Goal: Task Accomplishment & Management: Use online tool/utility

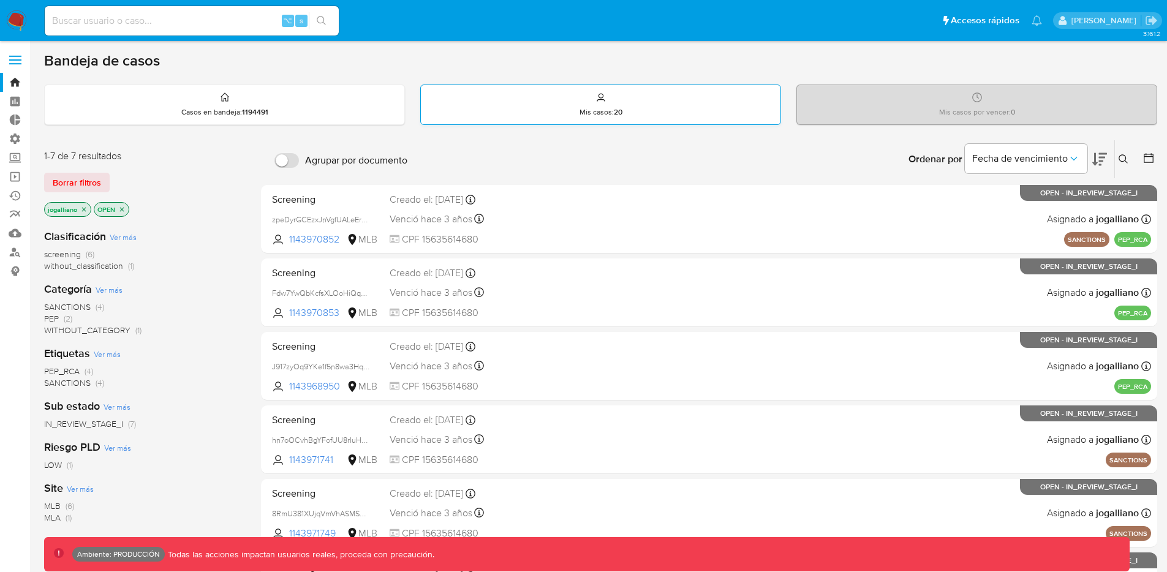
click at [670, 111] on div "Mis casos : 20" at bounding box center [601, 104] width 360 height 39
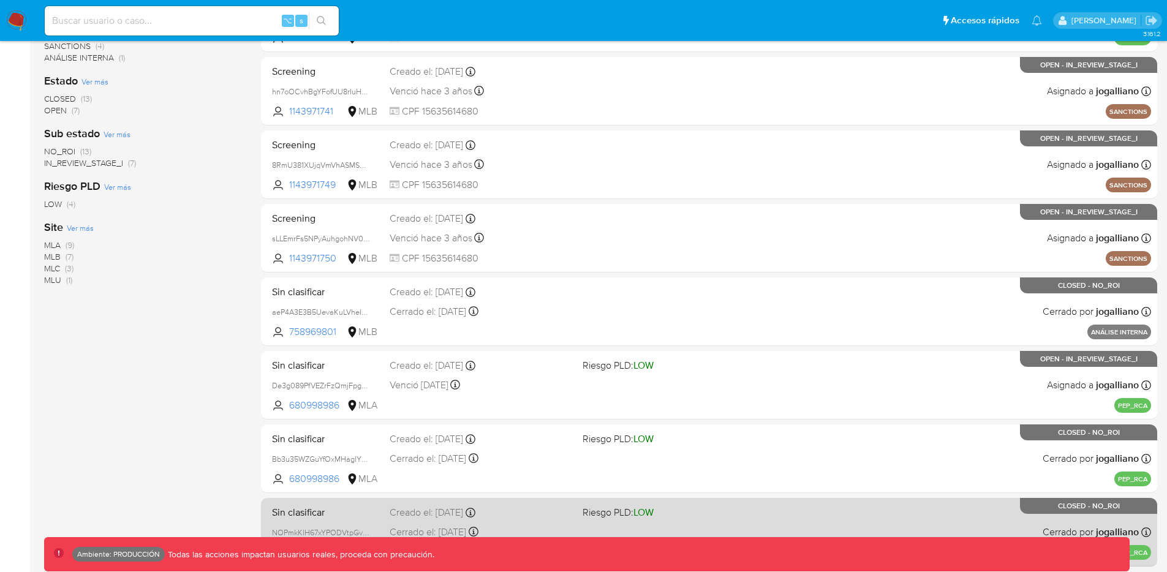
scroll to position [440, 0]
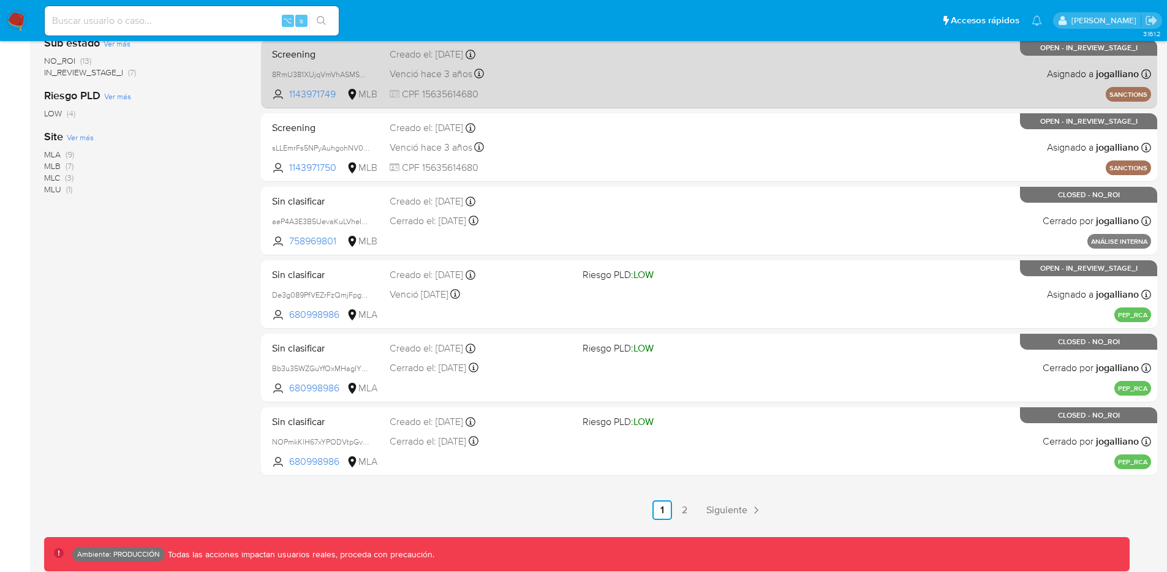
click at [682, 510] on link "2" at bounding box center [685, 511] width 20 height 20
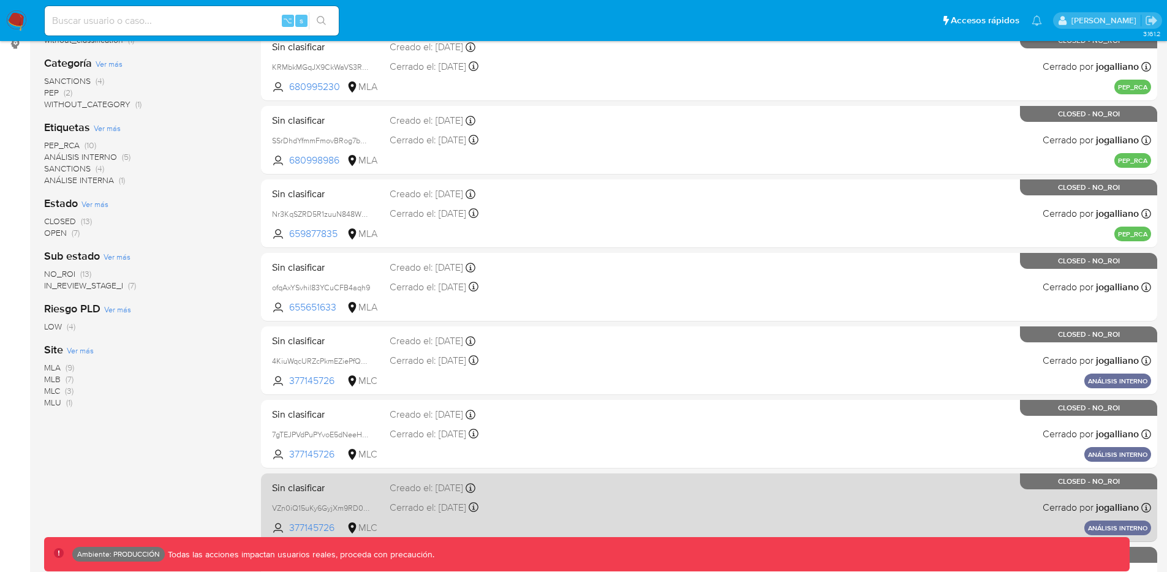
scroll to position [440, 0]
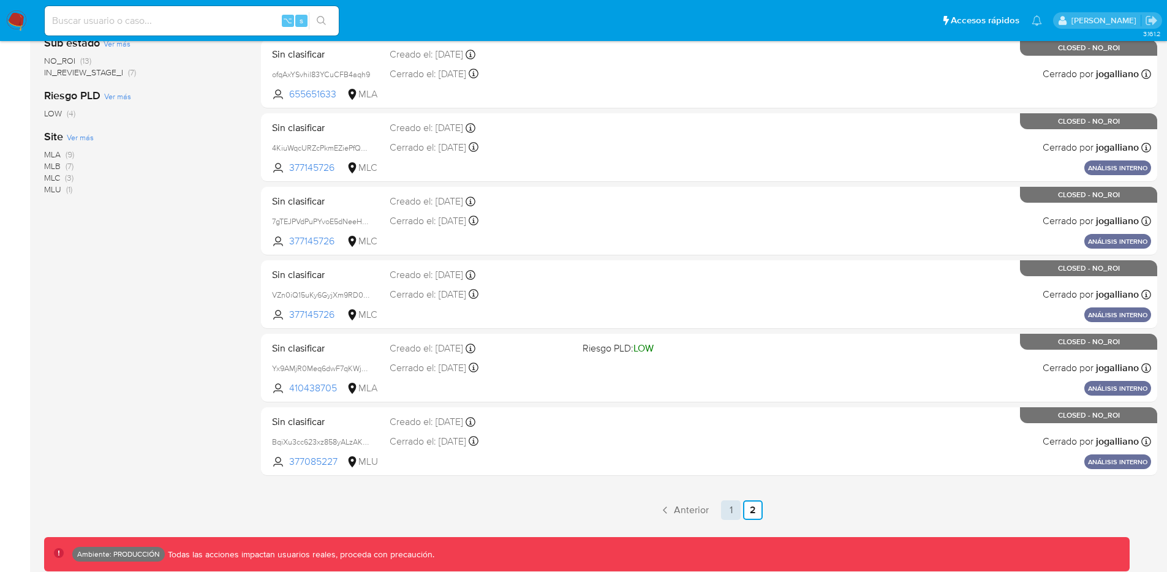
click at [725, 508] on link "1" at bounding box center [731, 511] width 20 height 20
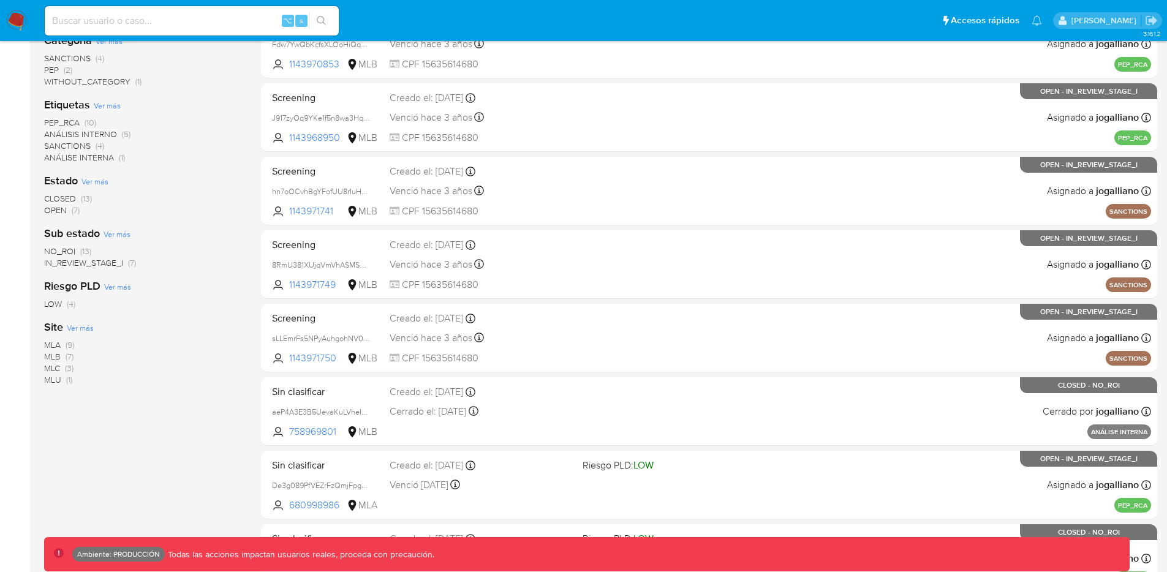
scroll to position [440, 0]
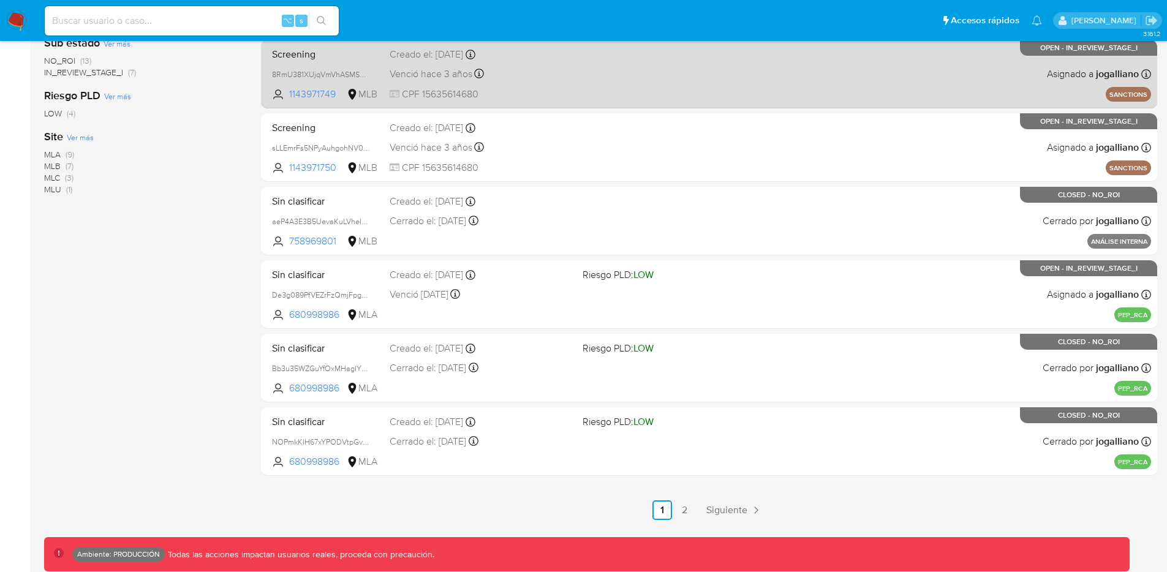
click at [687, 505] on link "2" at bounding box center [685, 511] width 20 height 20
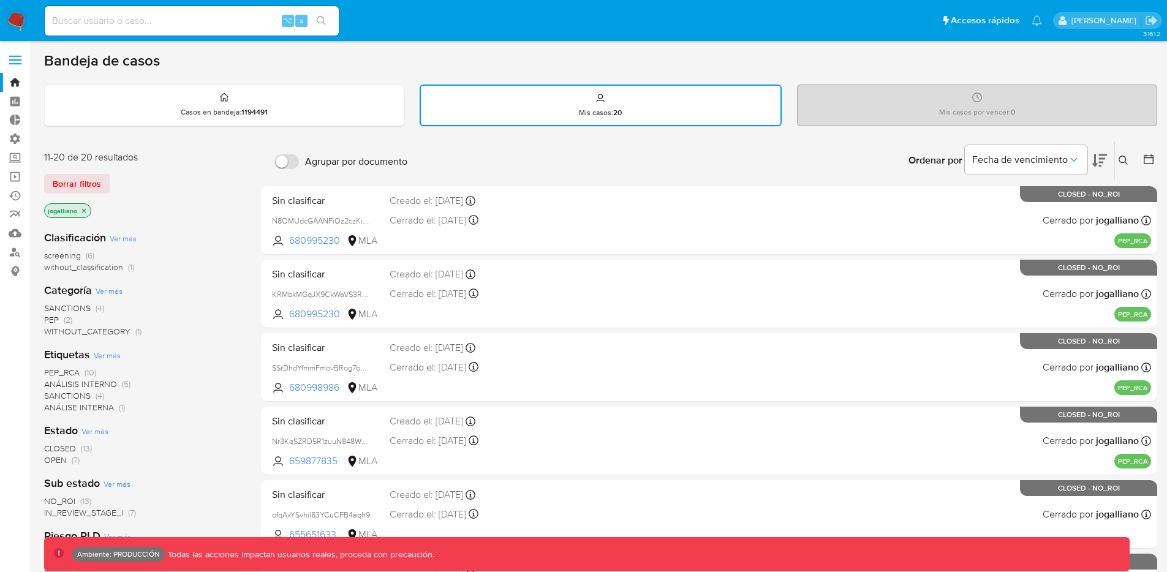
click at [964, 104] on div "Mis casos por vencer : 0" at bounding box center [977, 104] width 359 height 39
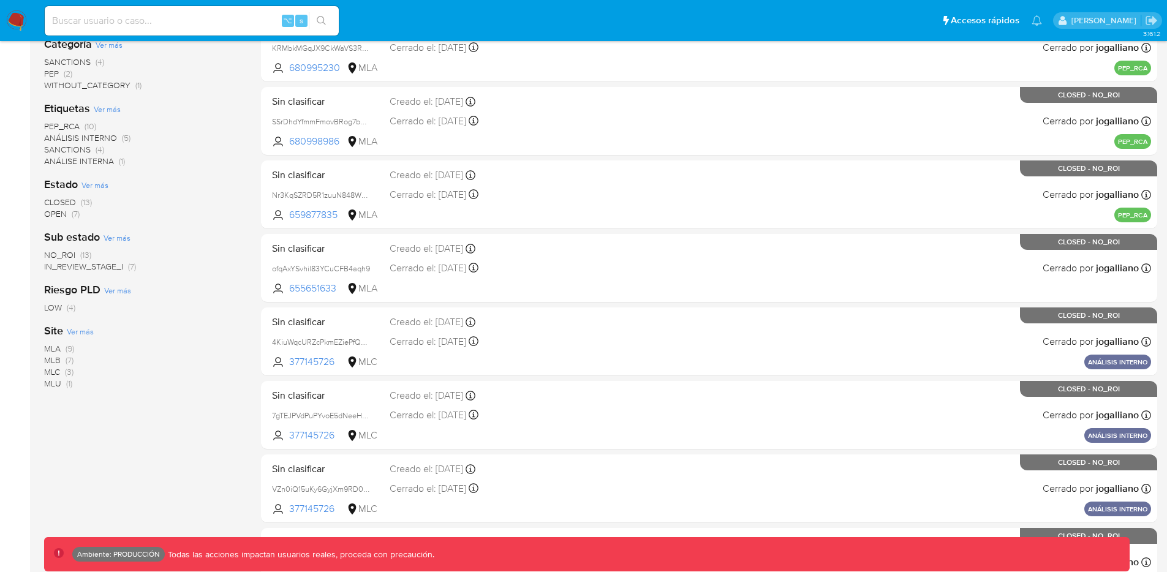
scroll to position [243, 0]
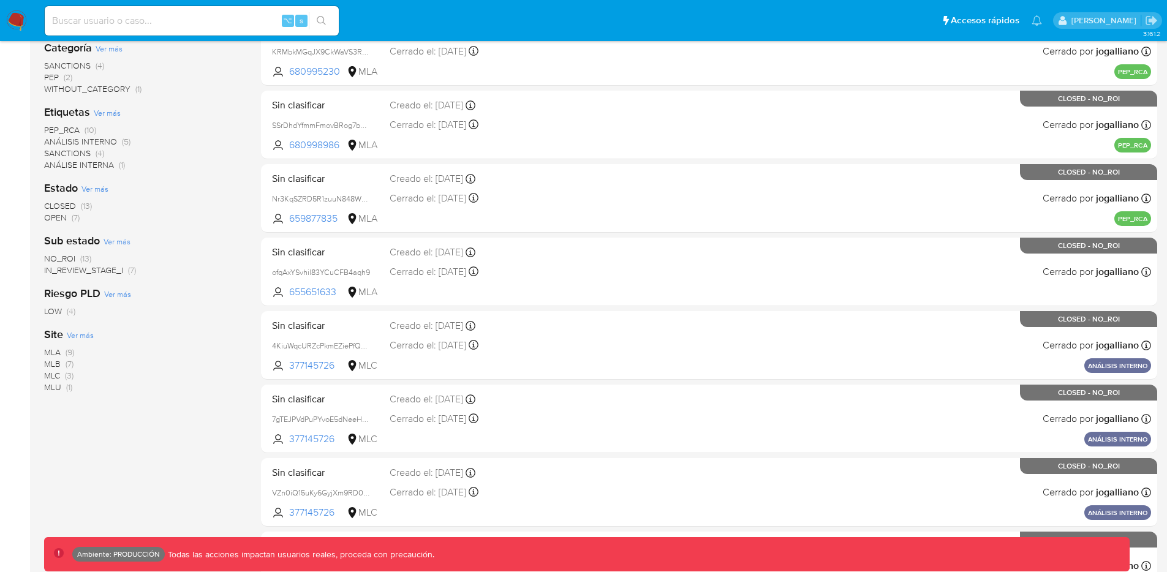
click at [55, 218] on span "OPEN" at bounding box center [55, 217] width 23 height 12
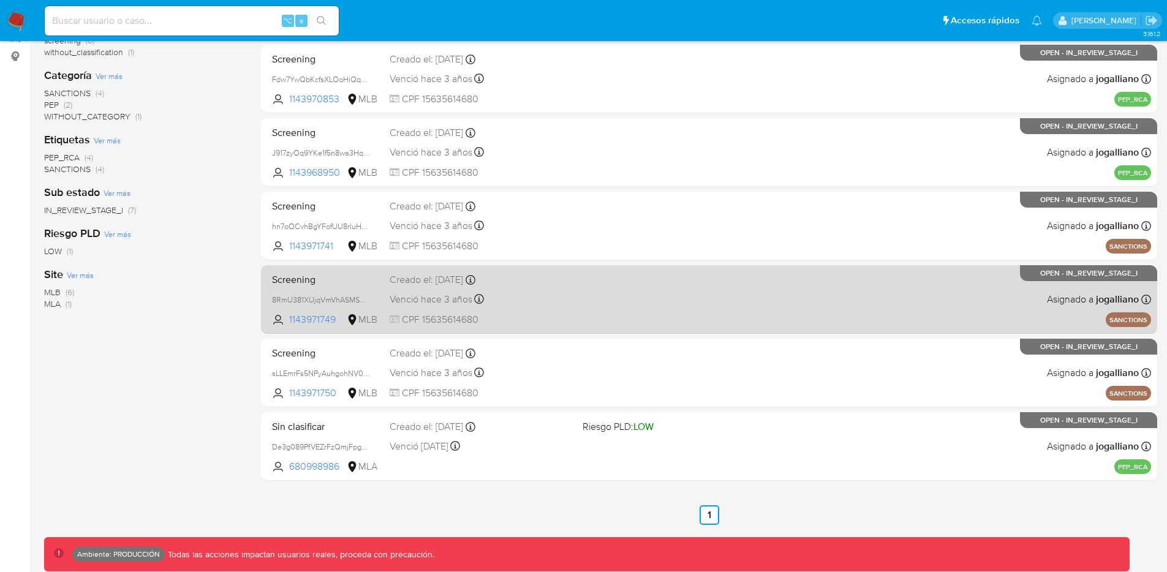
scroll to position [220, 0]
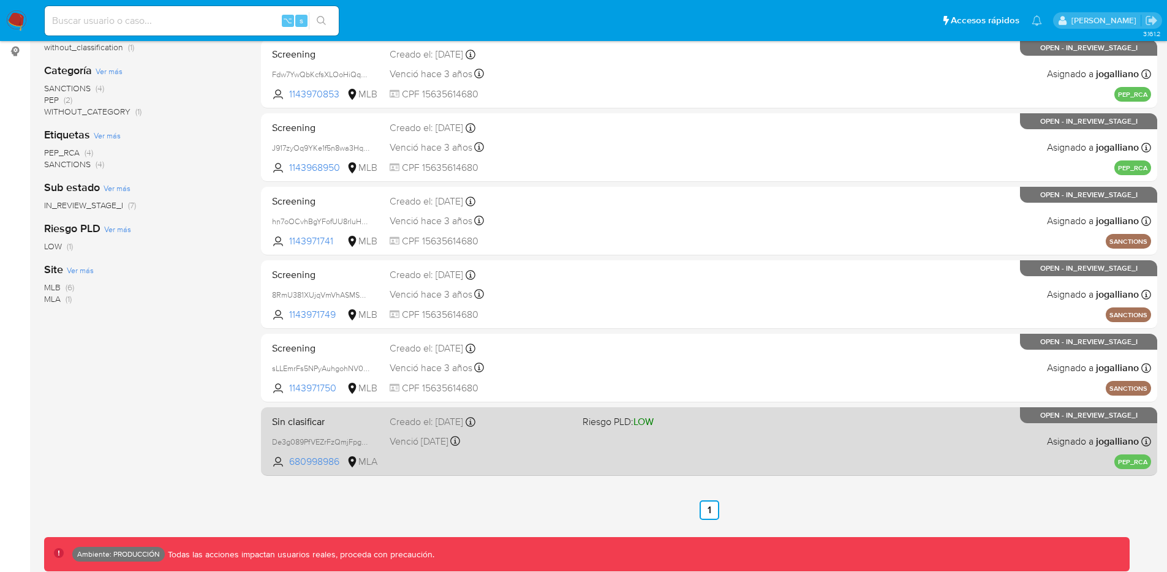
click at [798, 424] on div "Sin clasificar De3g089PfVEZrFzQmjFpgnj8 680998986 MLA Riesgo PLD: LOW Creado el…" at bounding box center [709, 441] width 884 height 62
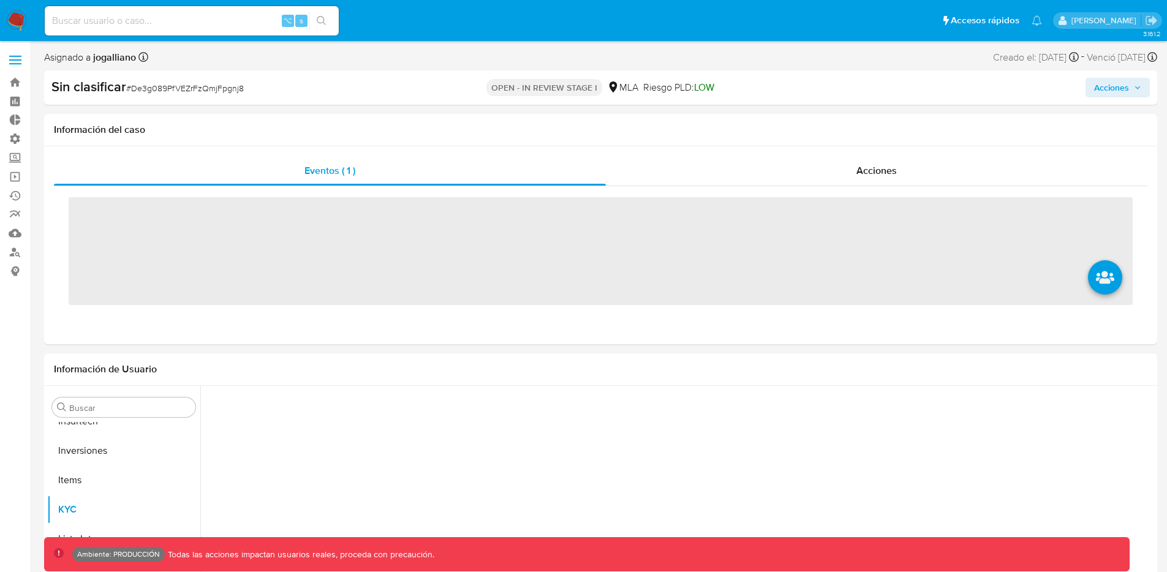
scroll to position [635, 0]
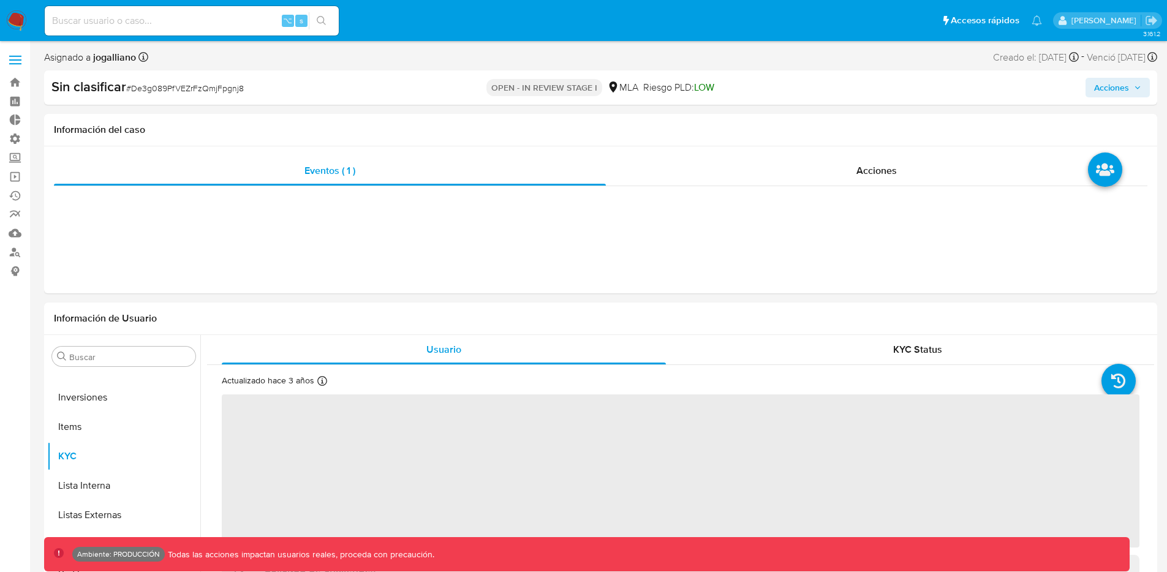
click at [1111, 86] on span "Acciones" at bounding box center [1111, 88] width 35 height 20
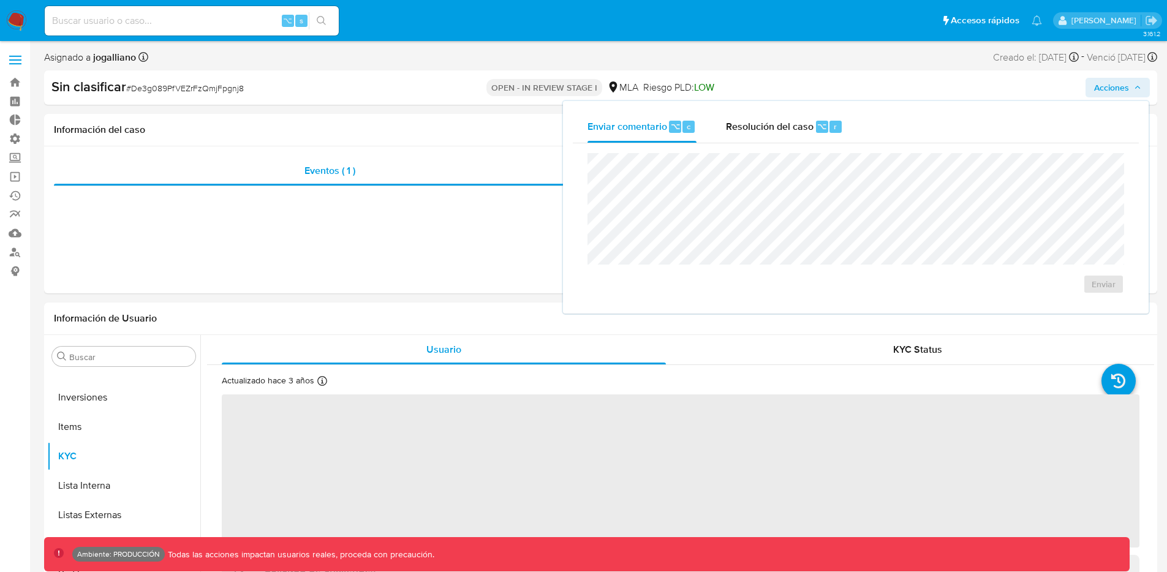
select select "10"
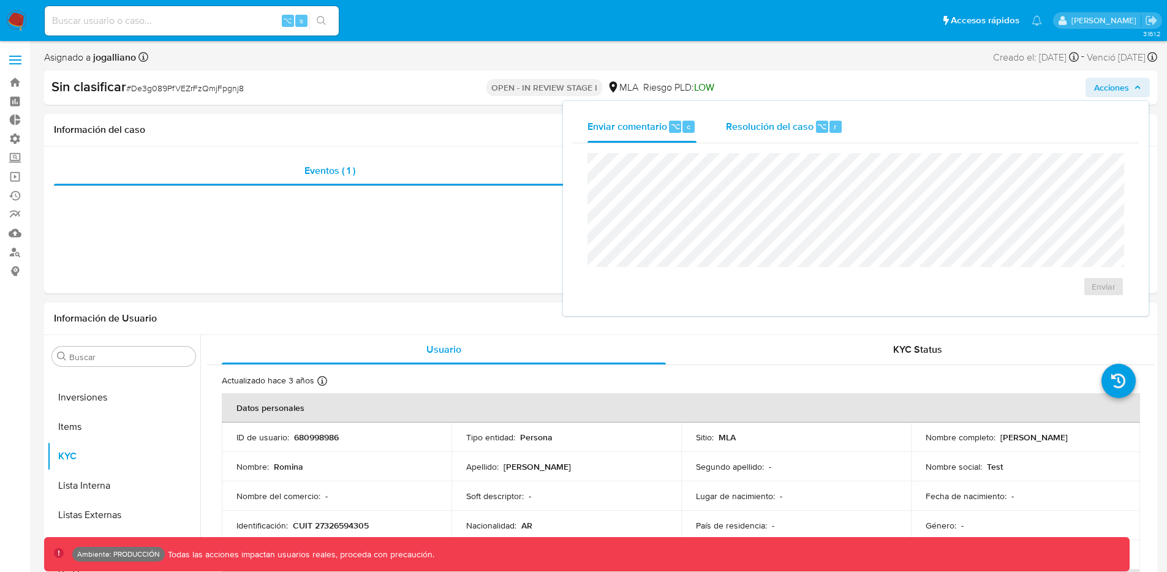
click at [772, 127] on span "Resolución del caso" at bounding box center [770, 126] width 88 height 14
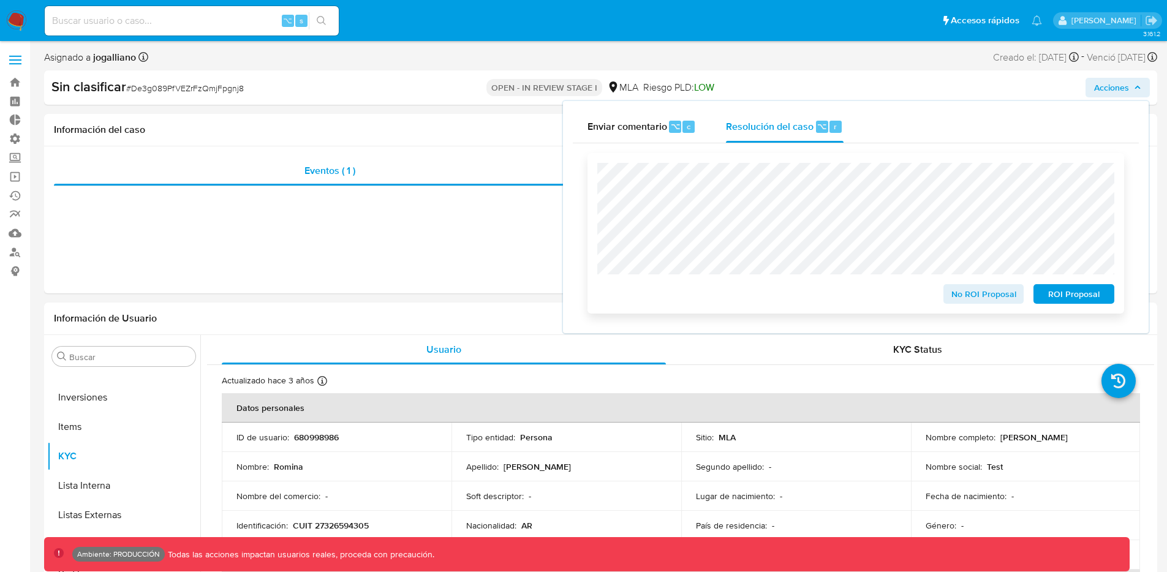
click at [999, 292] on span "No ROI Proposal" at bounding box center [984, 293] width 64 height 17
